Goal: Navigation & Orientation: Find specific page/section

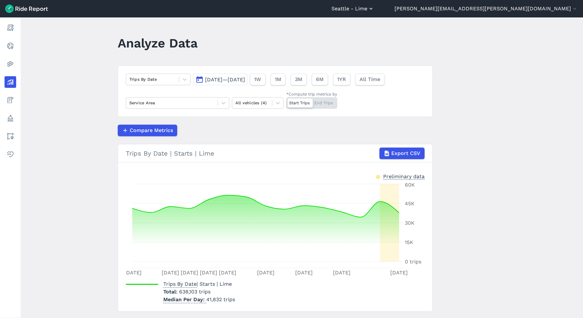
click at [374, 9] on button "Seattle - Lime" at bounding box center [352, 9] width 43 height 8
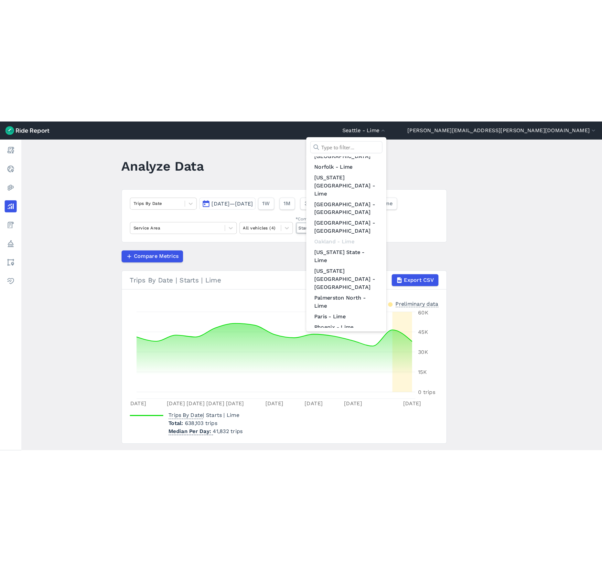
scroll to position [423, 0]
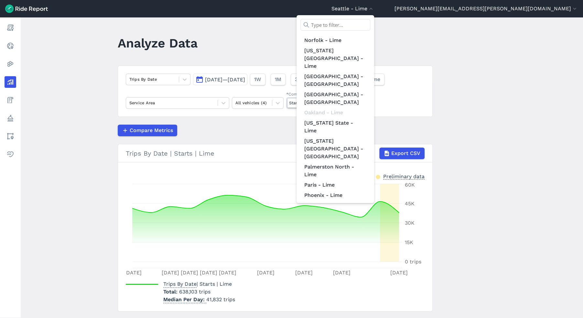
click at [370, 286] on link "San Francisco-Lime" at bounding box center [335, 291] width 70 height 10
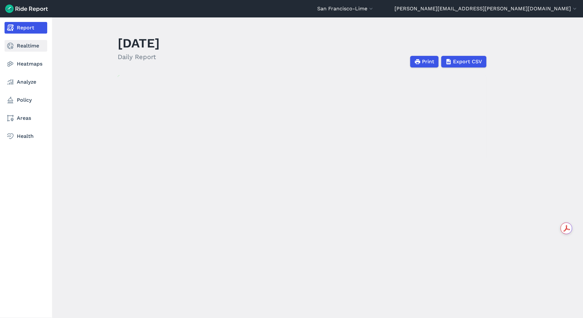
click at [22, 49] on link "Realtime" at bounding box center [26, 46] width 43 height 12
